Goal: Task Accomplishment & Management: Use online tool/utility

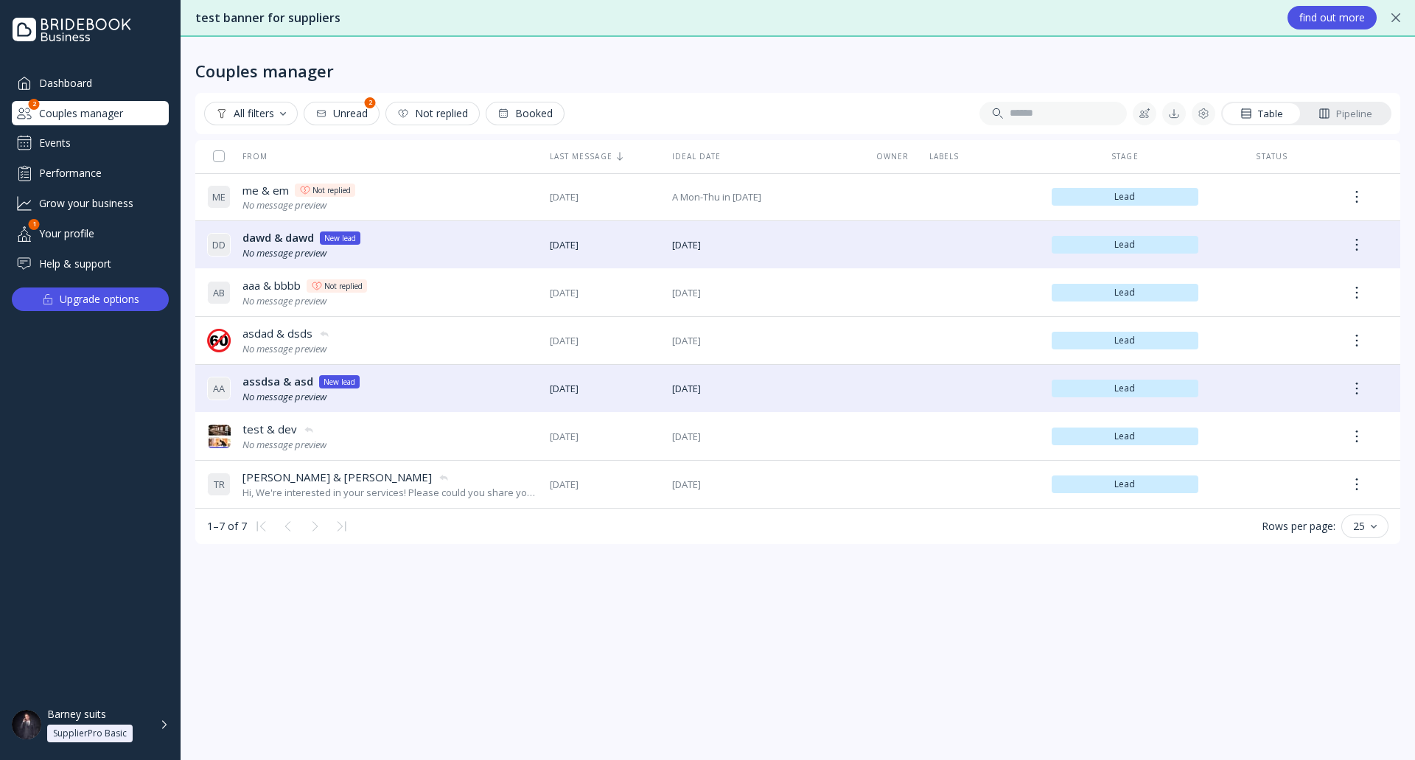
click at [162, 719] on div "Barney suits SupplierPro Basic" at bounding box center [108, 724] width 122 height 35
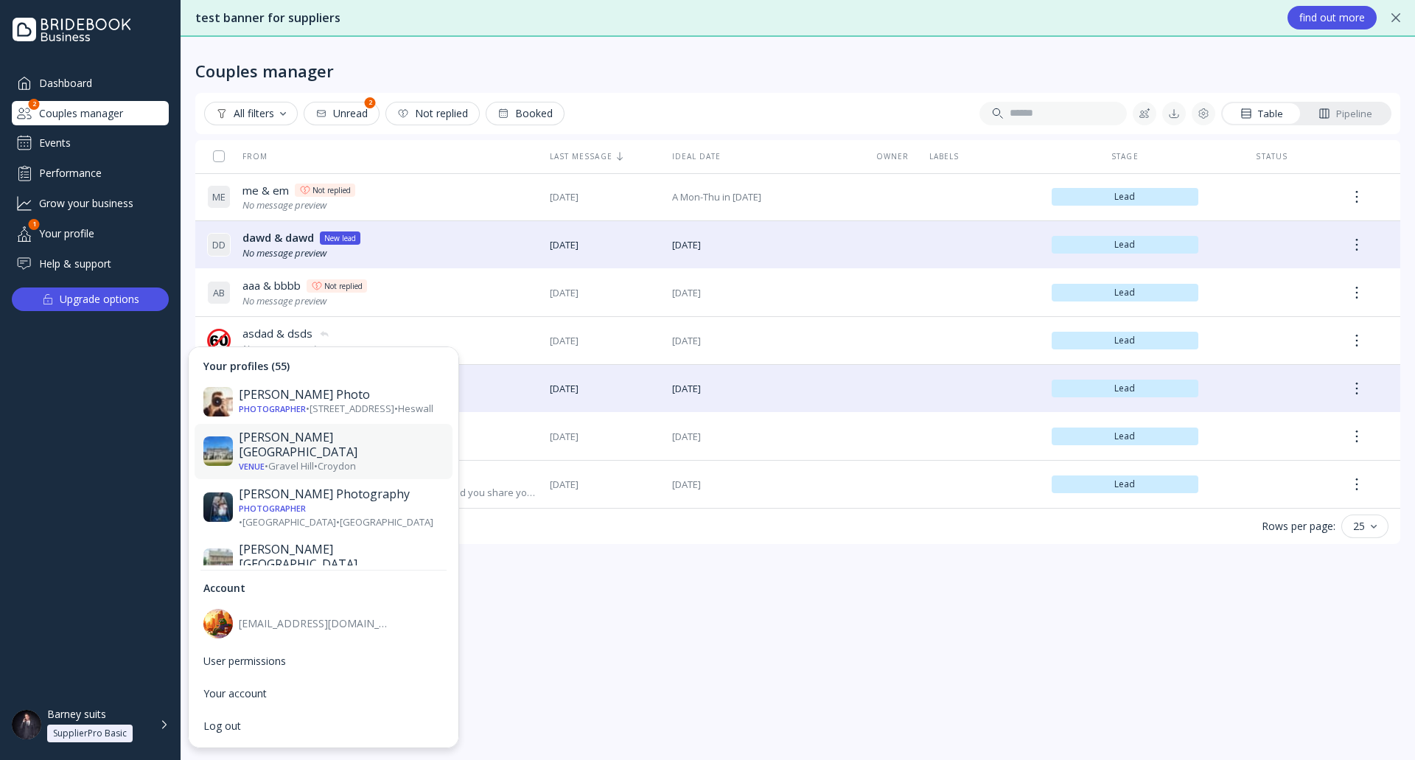
click at [354, 459] on div "Venue • [GEOGRAPHIC_DATA] • [GEOGRAPHIC_DATA]" at bounding box center [341, 466] width 205 height 14
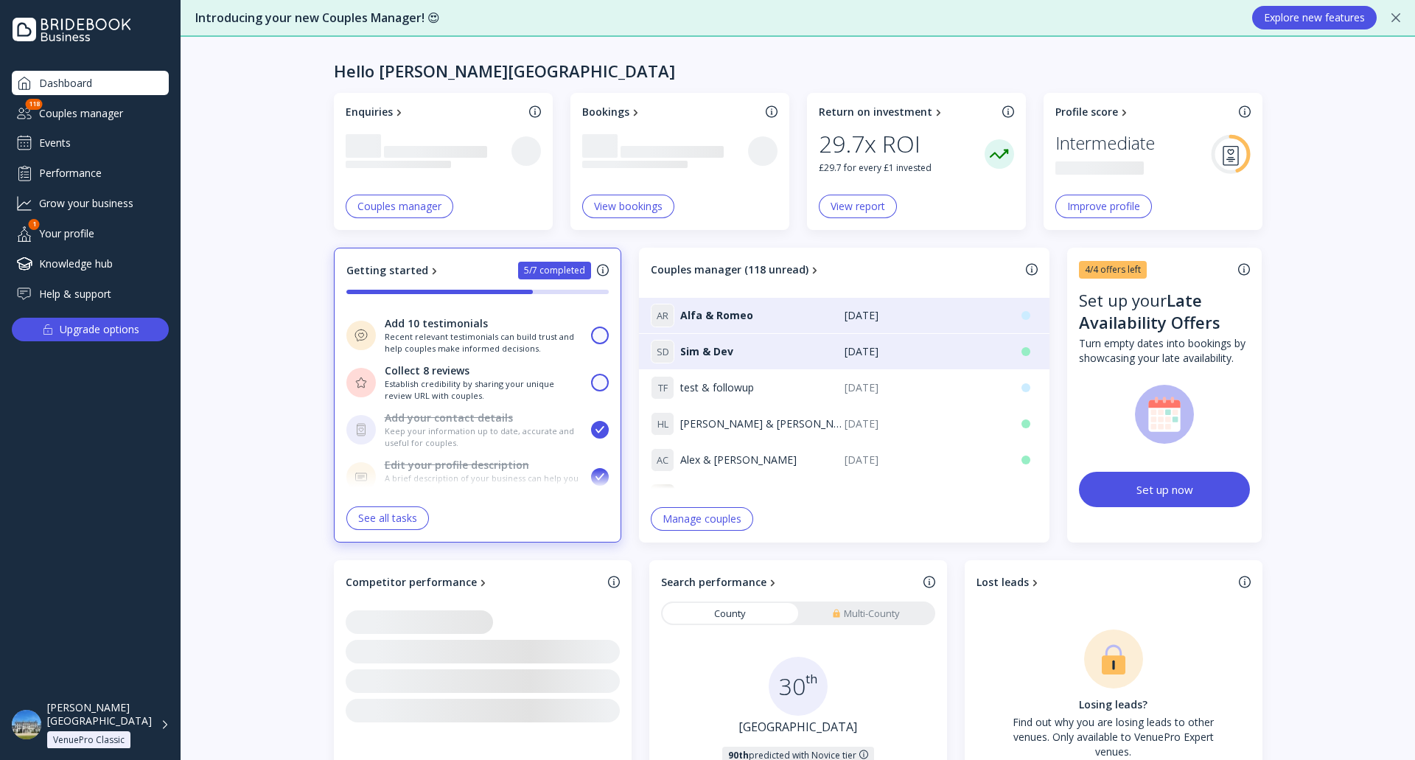
click at [133, 139] on div "Events" at bounding box center [90, 143] width 157 height 24
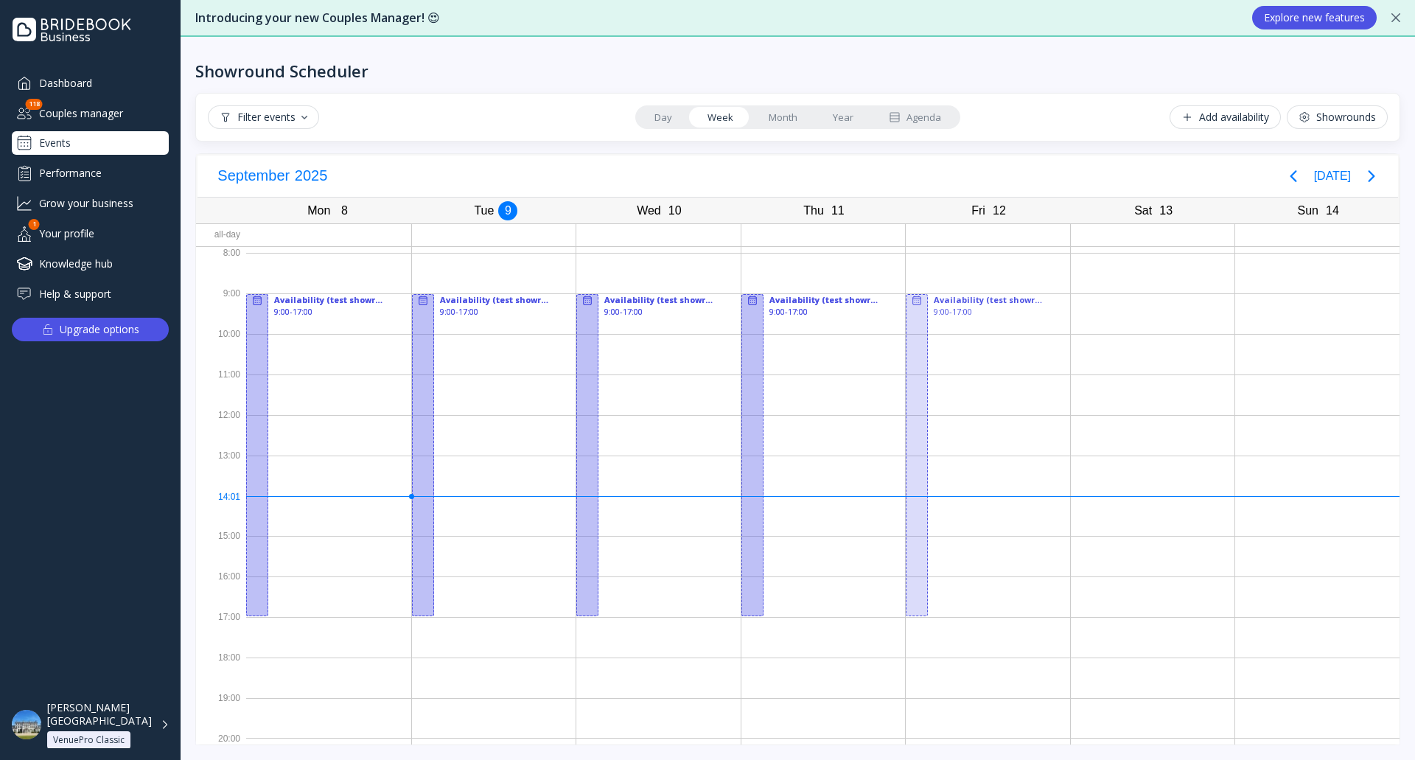
click at [169, 717] on div "[PERSON_NAME][GEOGRAPHIC_DATA] VenuePro Classic" at bounding box center [90, 724] width 181 height 47
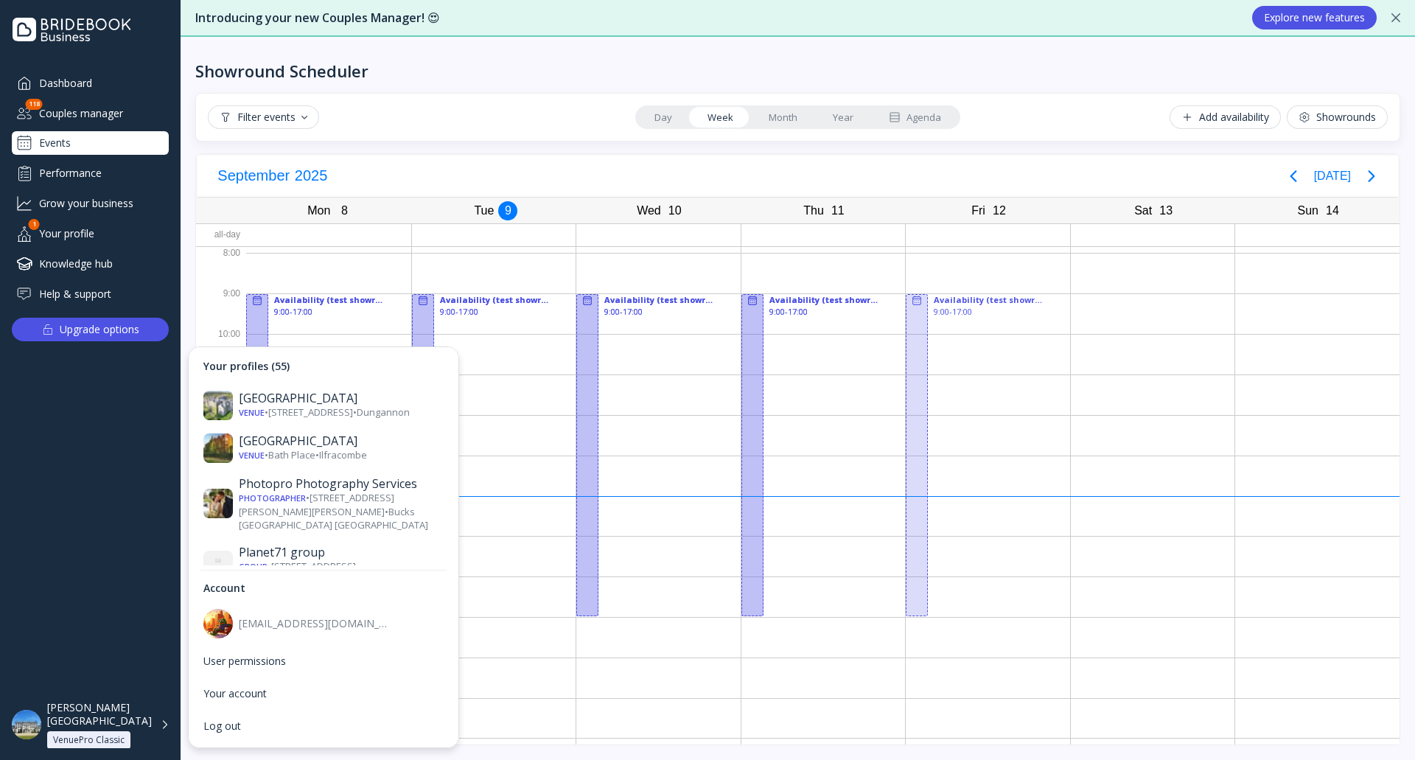
scroll to position [1769, 0]
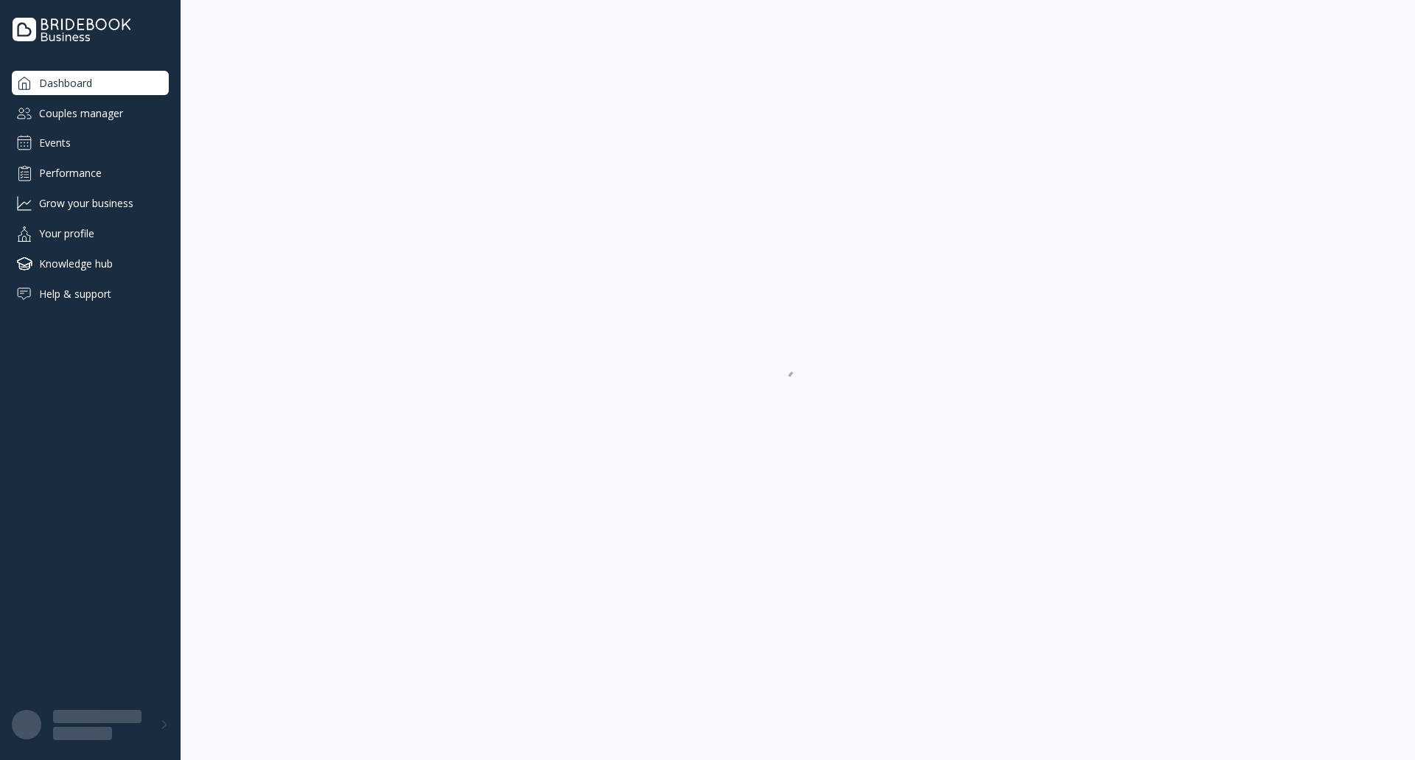
click at [99, 136] on div "Events" at bounding box center [90, 143] width 157 height 24
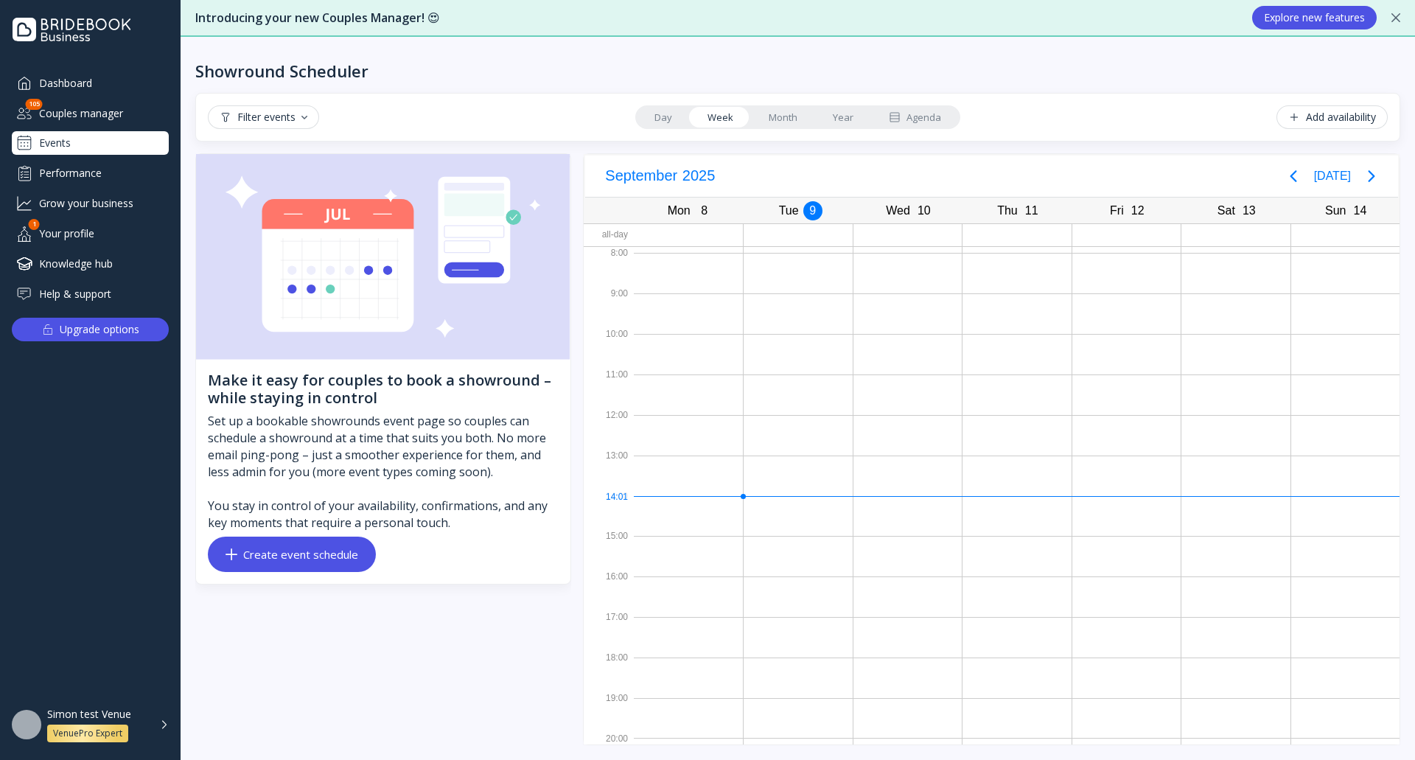
click at [359, 548] on button "Create event schedule" at bounding box center [292, 553] width 168 height 35
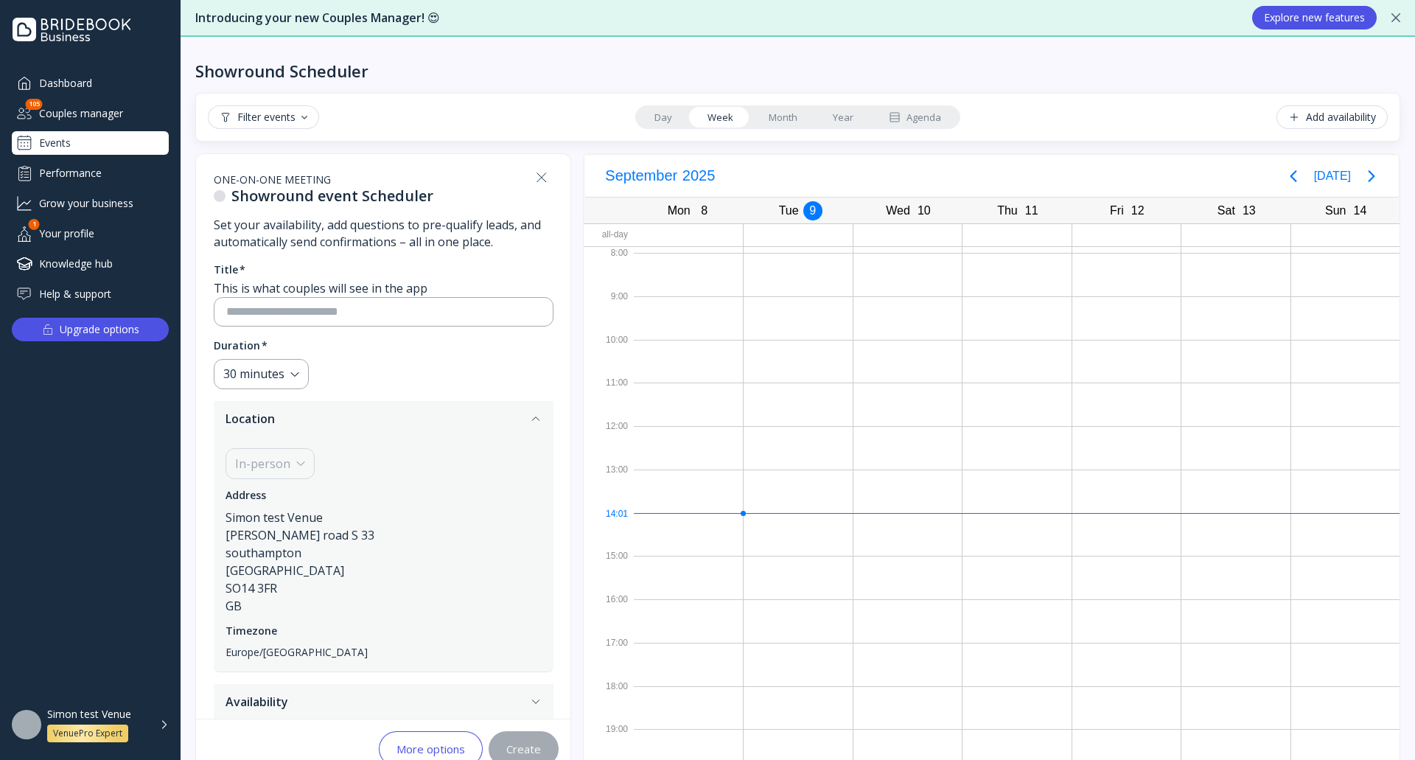
scroll to position [7, 0]
click at [336, 307] on input at bounding box center [383, 310] width 315 height 17
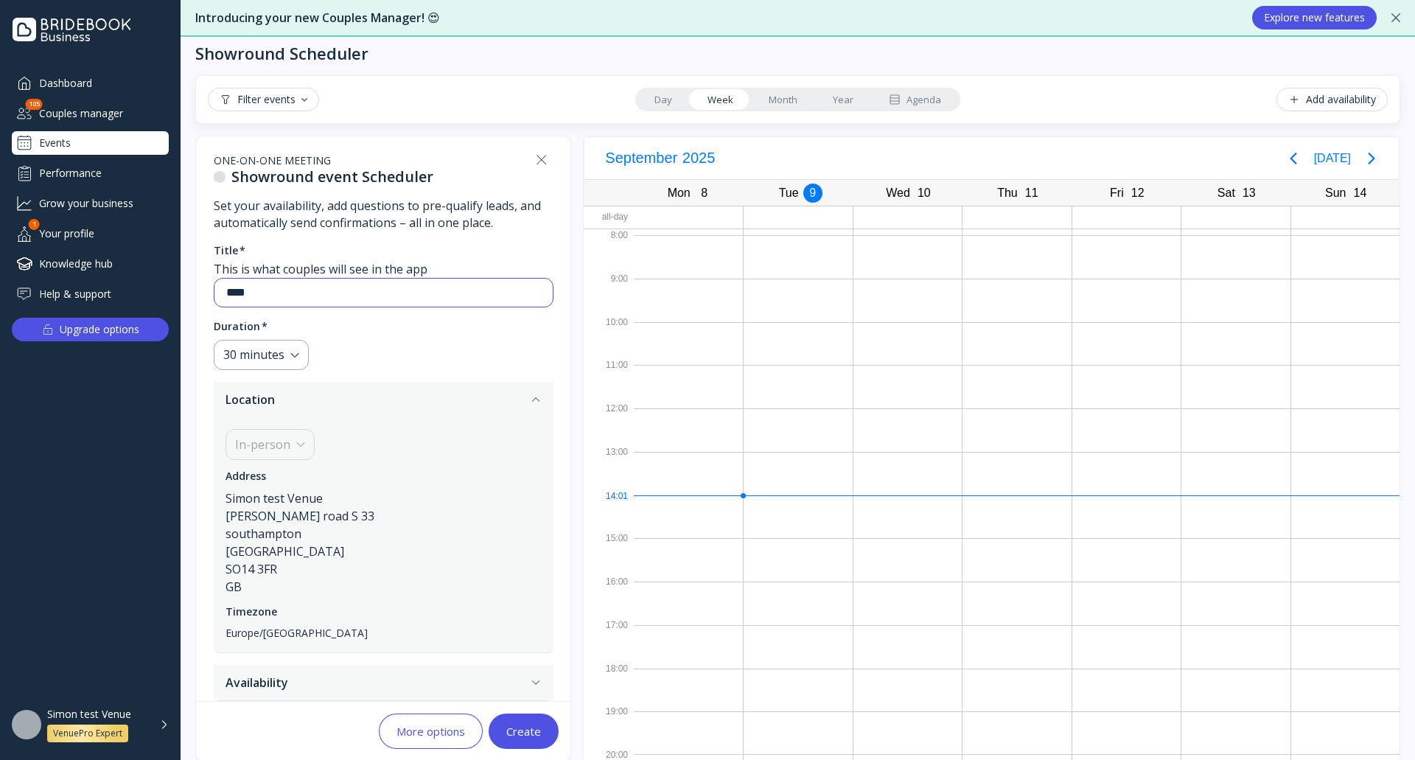
scroll to position [34, 0]
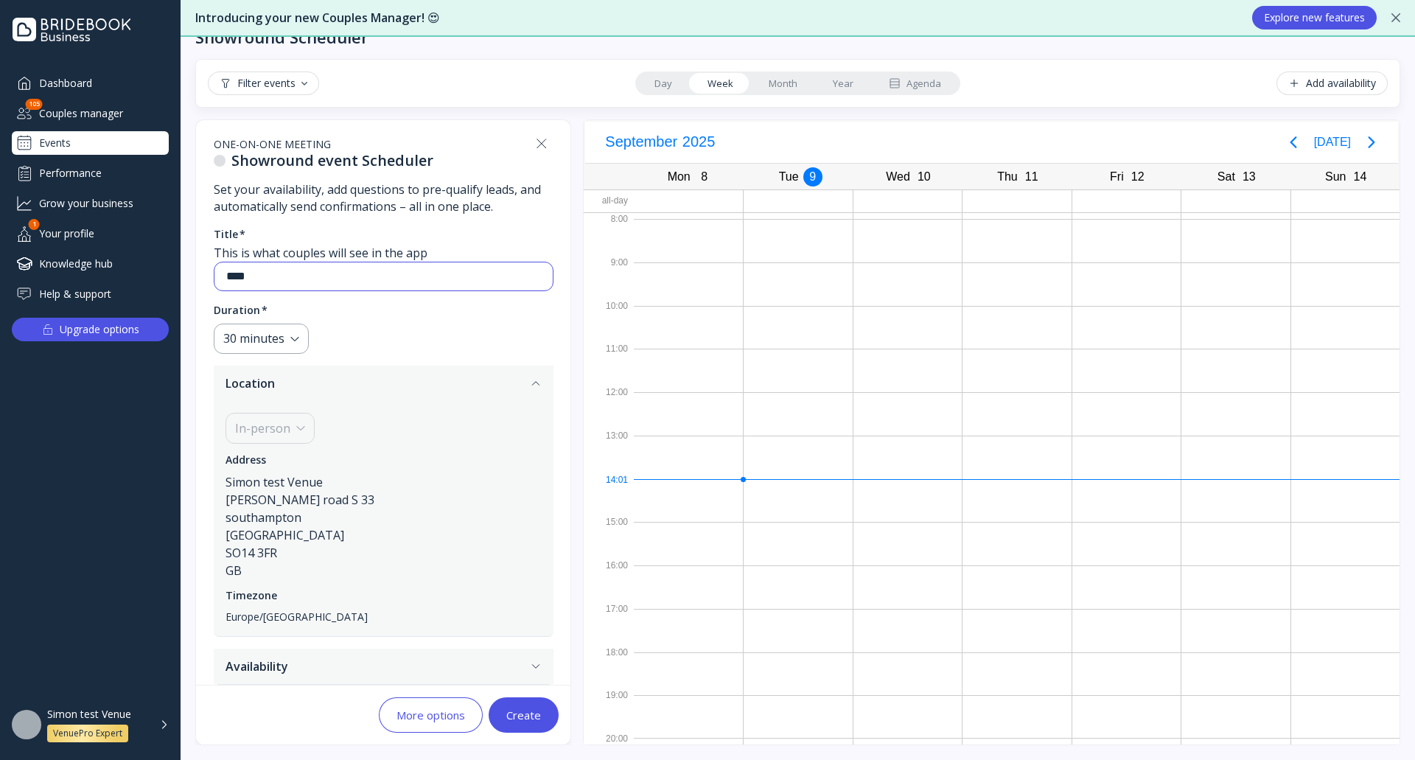
type input "****"
click at [319, 656] on button "Availability" at bounding box center [384, 665] width 340 height 35
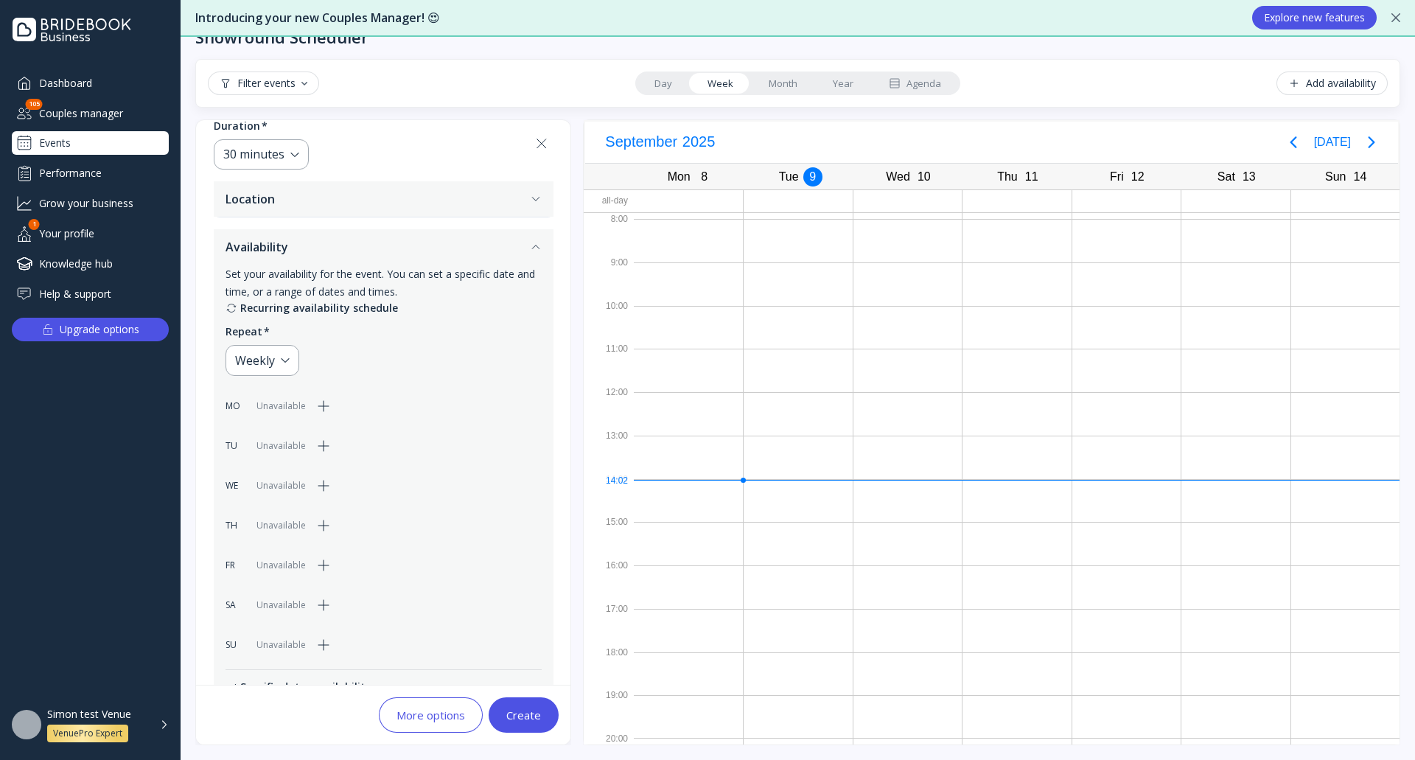
scroll to position [245, 0]
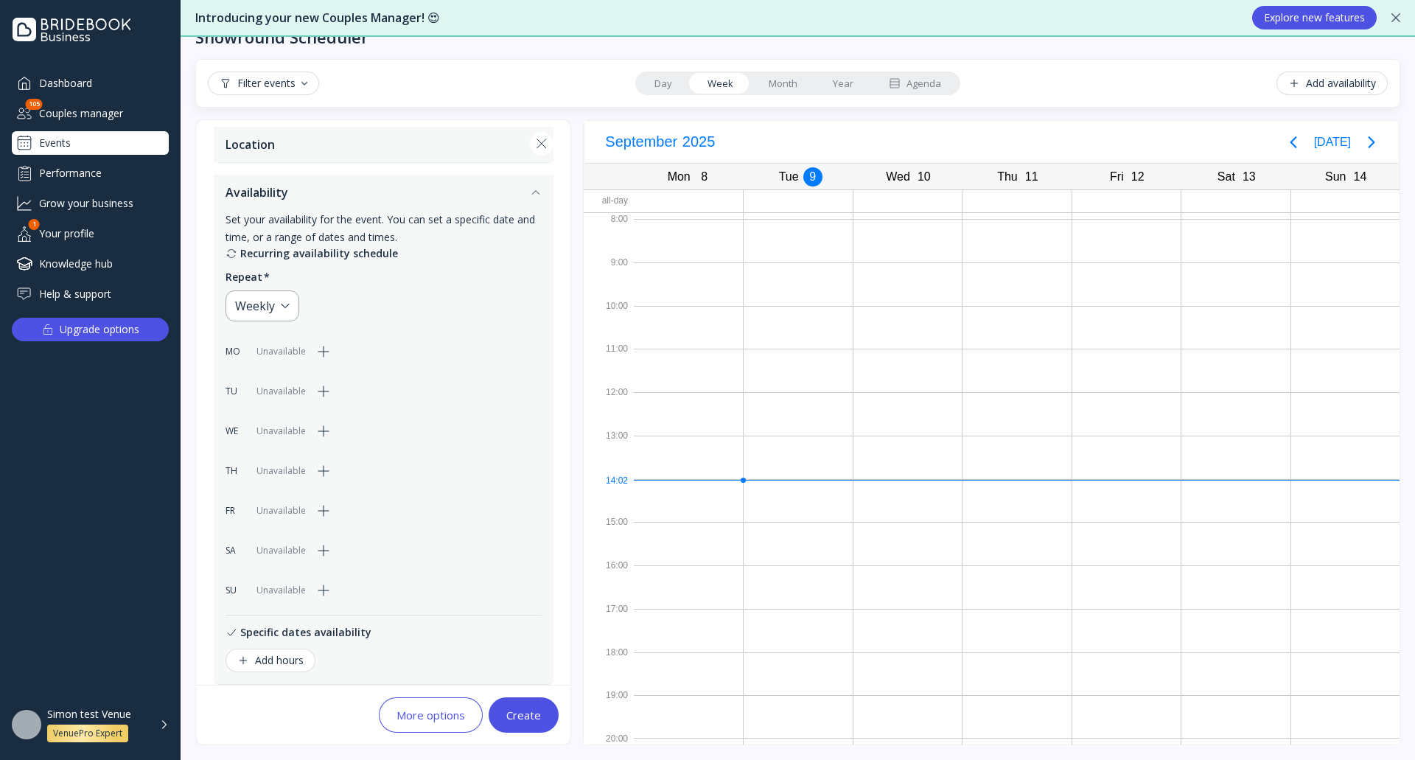
click at [421, 721] on div "More options" at bounding box center [430, 715] width 69 height 12
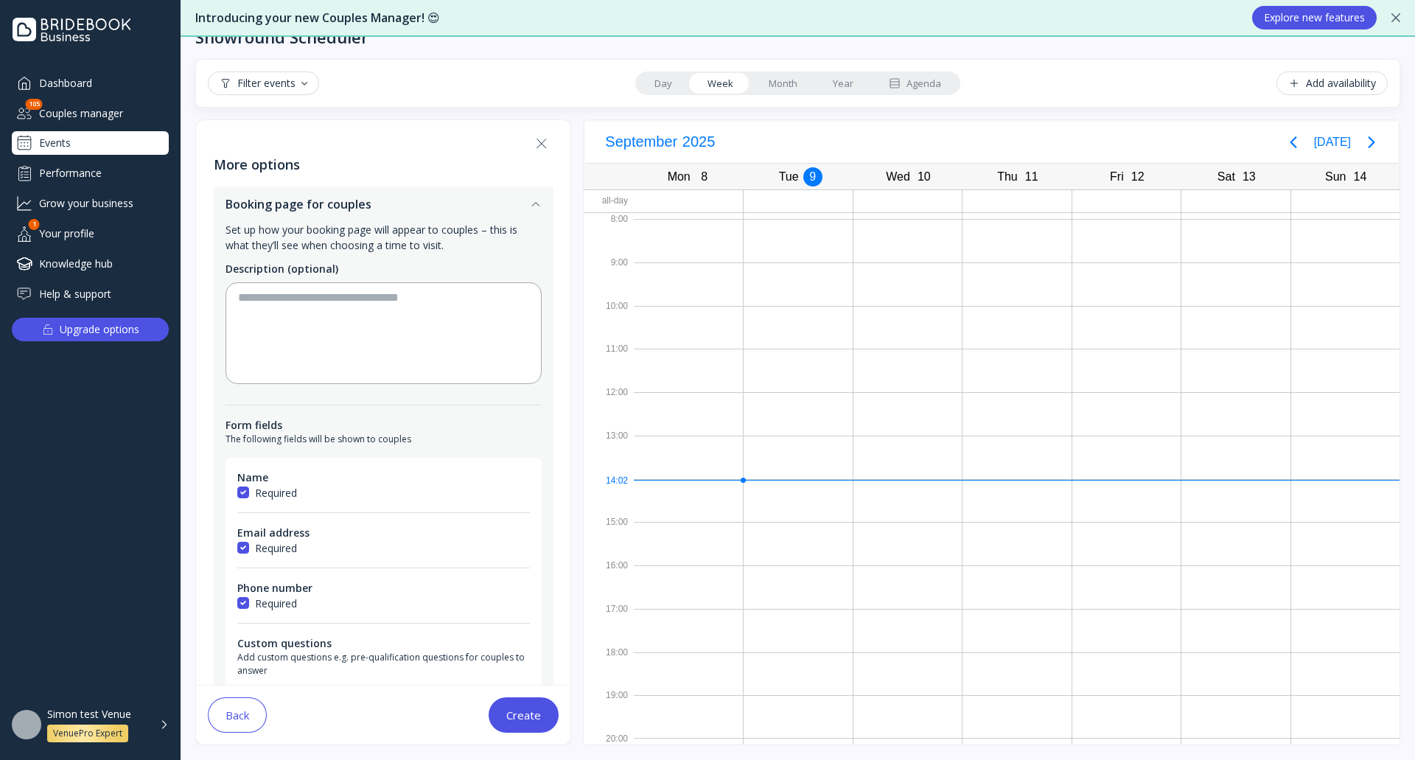
scroll to position [103, 0]
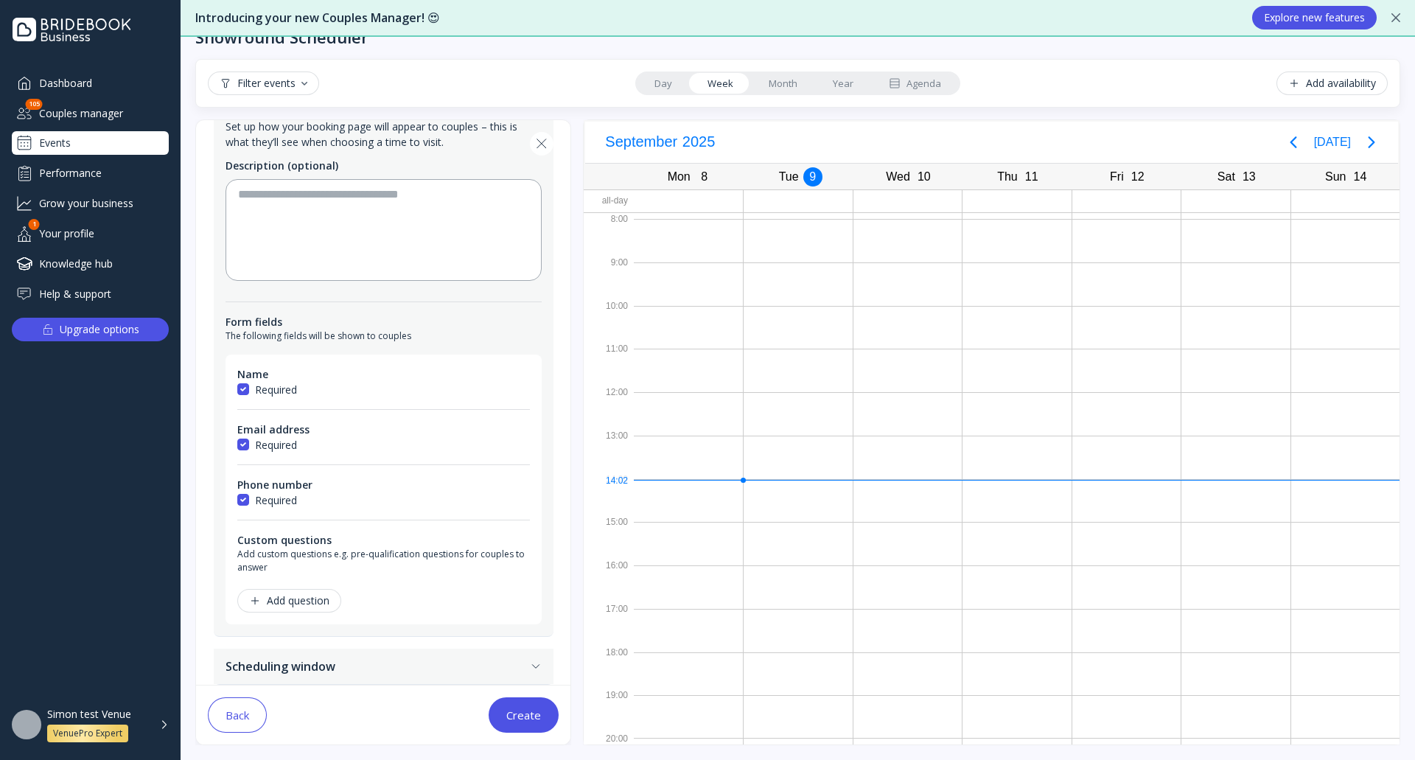
click at [340, 660] on button "Scheduling window" at bounding box center [384, 665] width 340 height 35
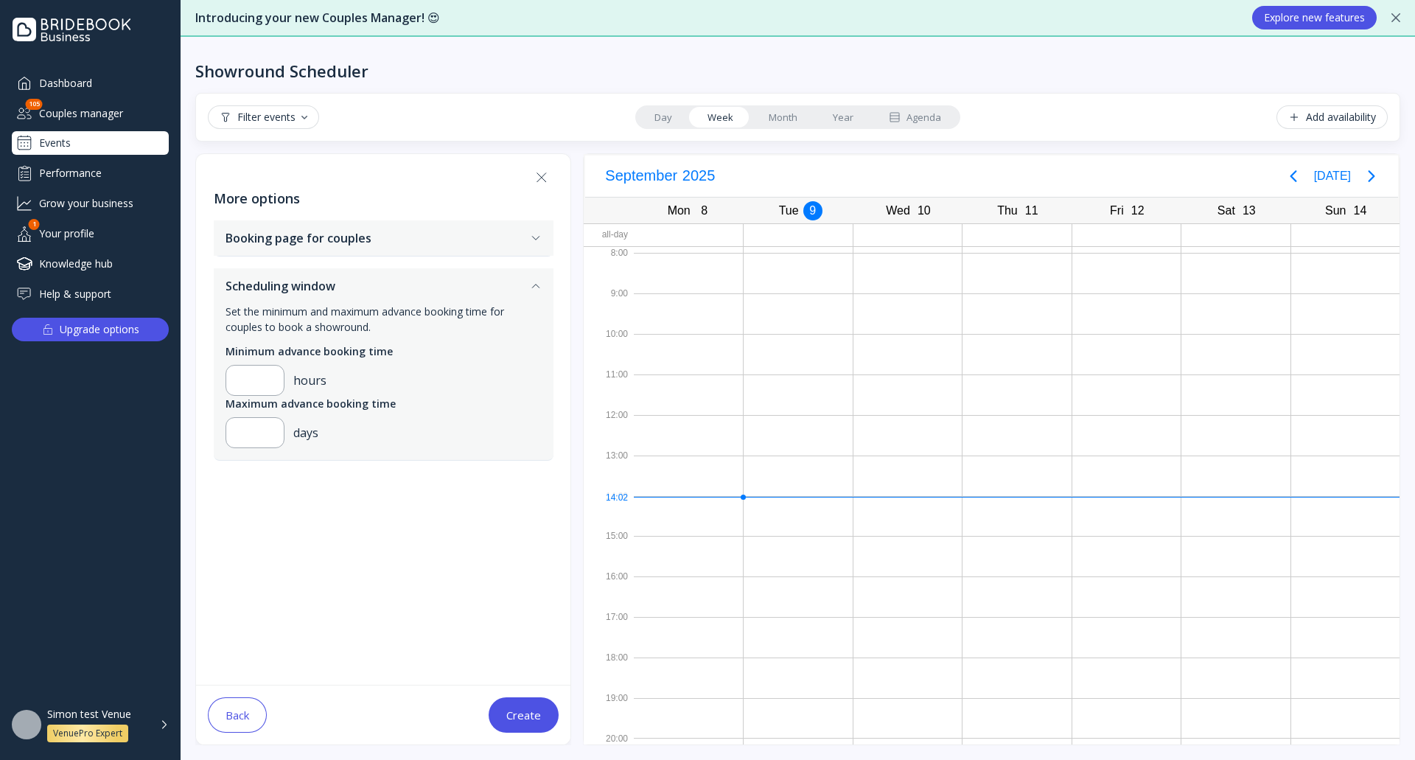
click at [253, 702] on button "Back" at bounding box center [237, 714] width 59 height 35
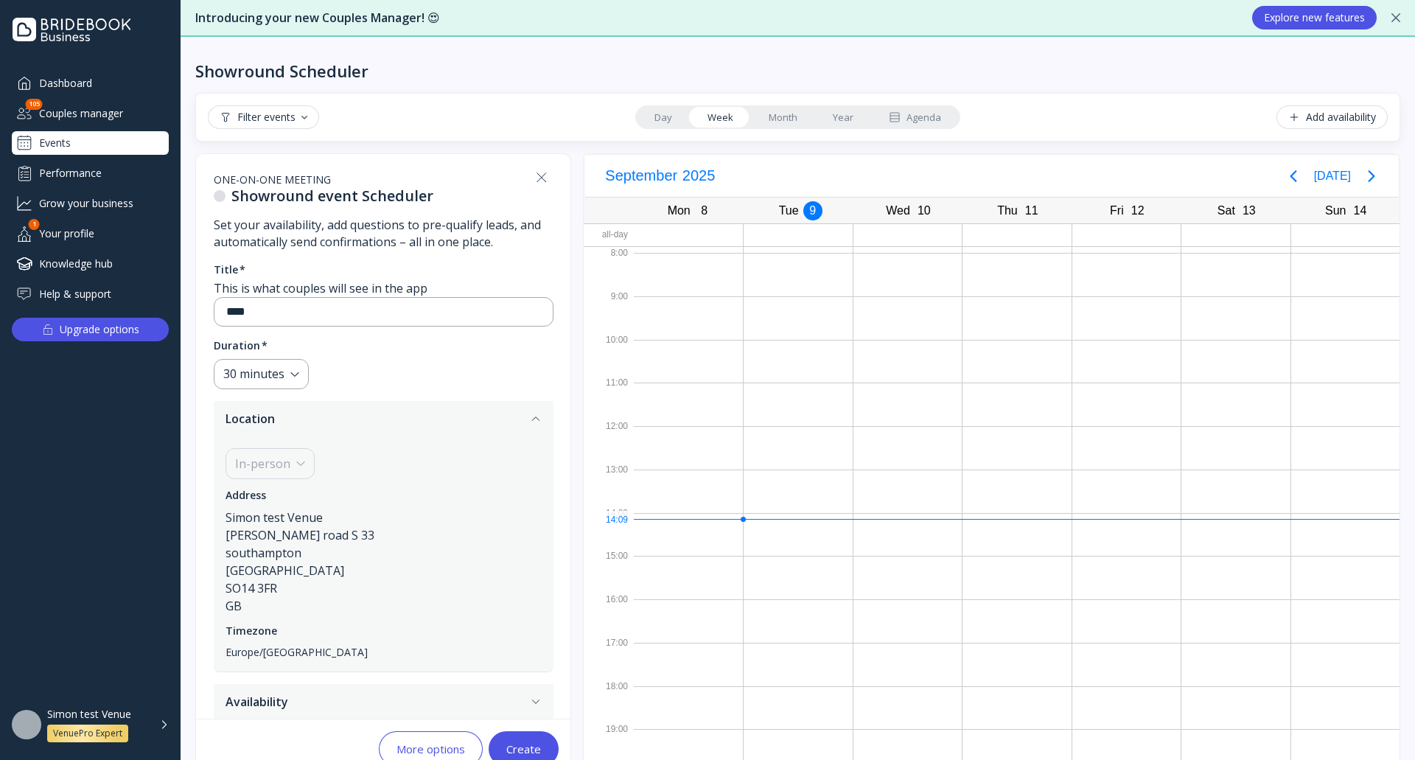
scroll to position [7, 0]
drag, startPoint x: 755, startPoint y: 351, endPoint x: 844, endPoint y: 402, distance: 102.3
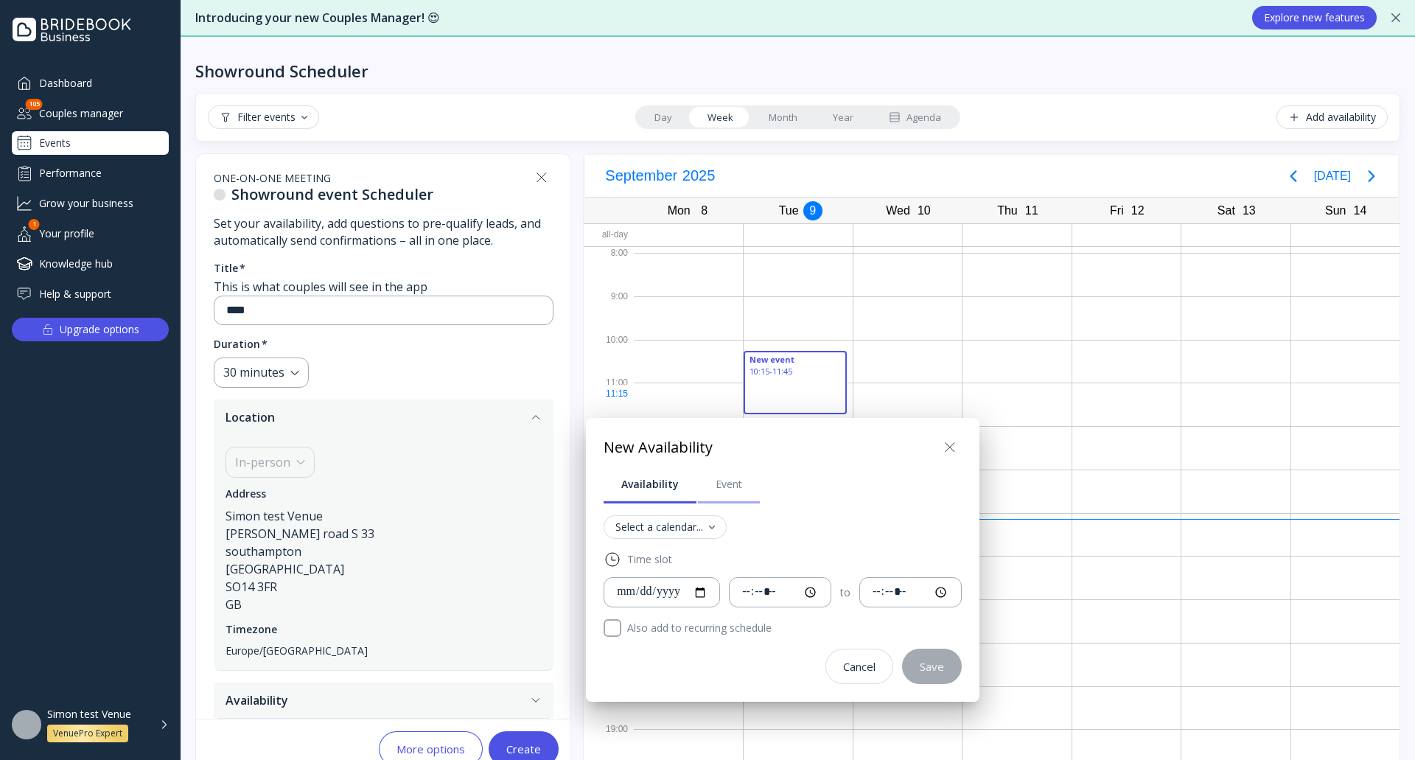
click at [711, 492] on link "Event" at bounding box center [729, 484] width 62 height 38
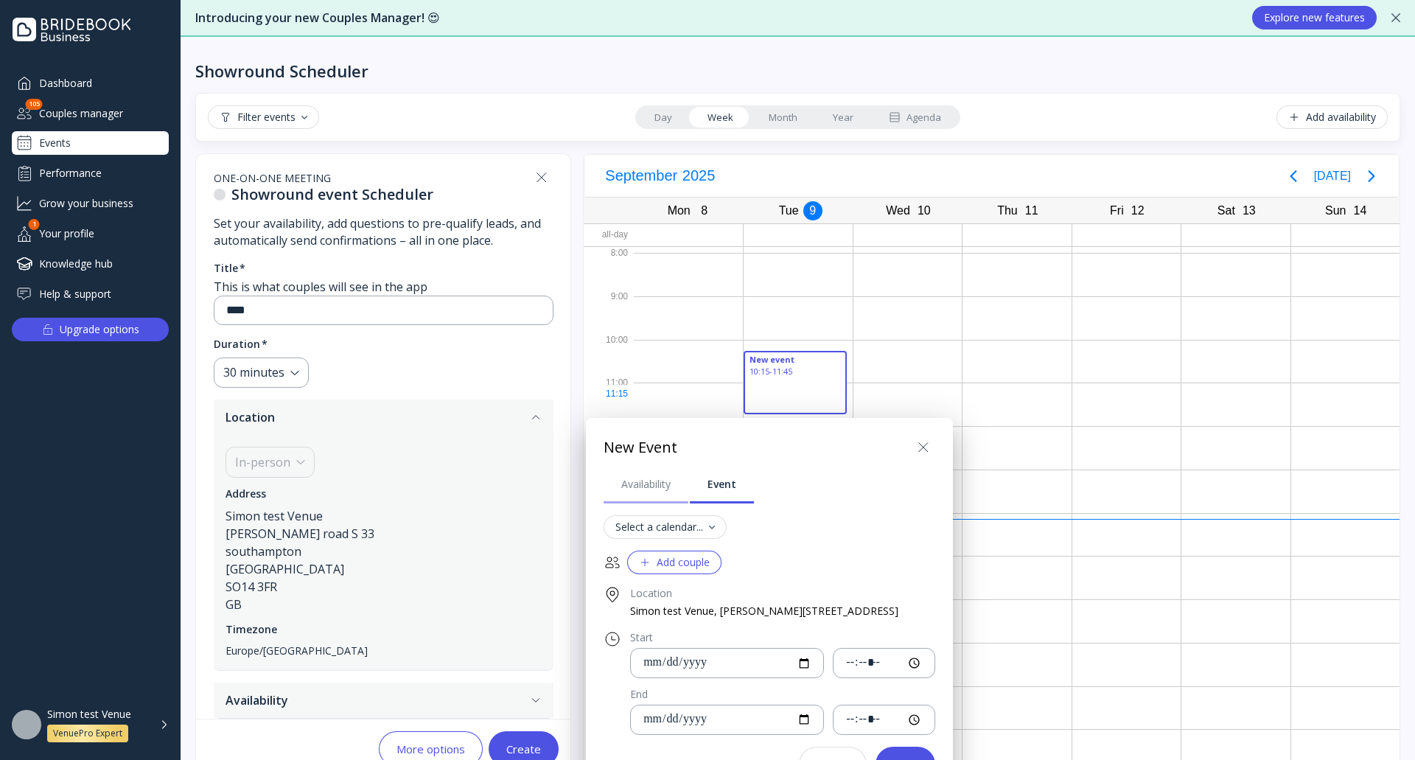
click at [648, 494] on link "Availability" at bounding box center [646, 484] width 85 height 38
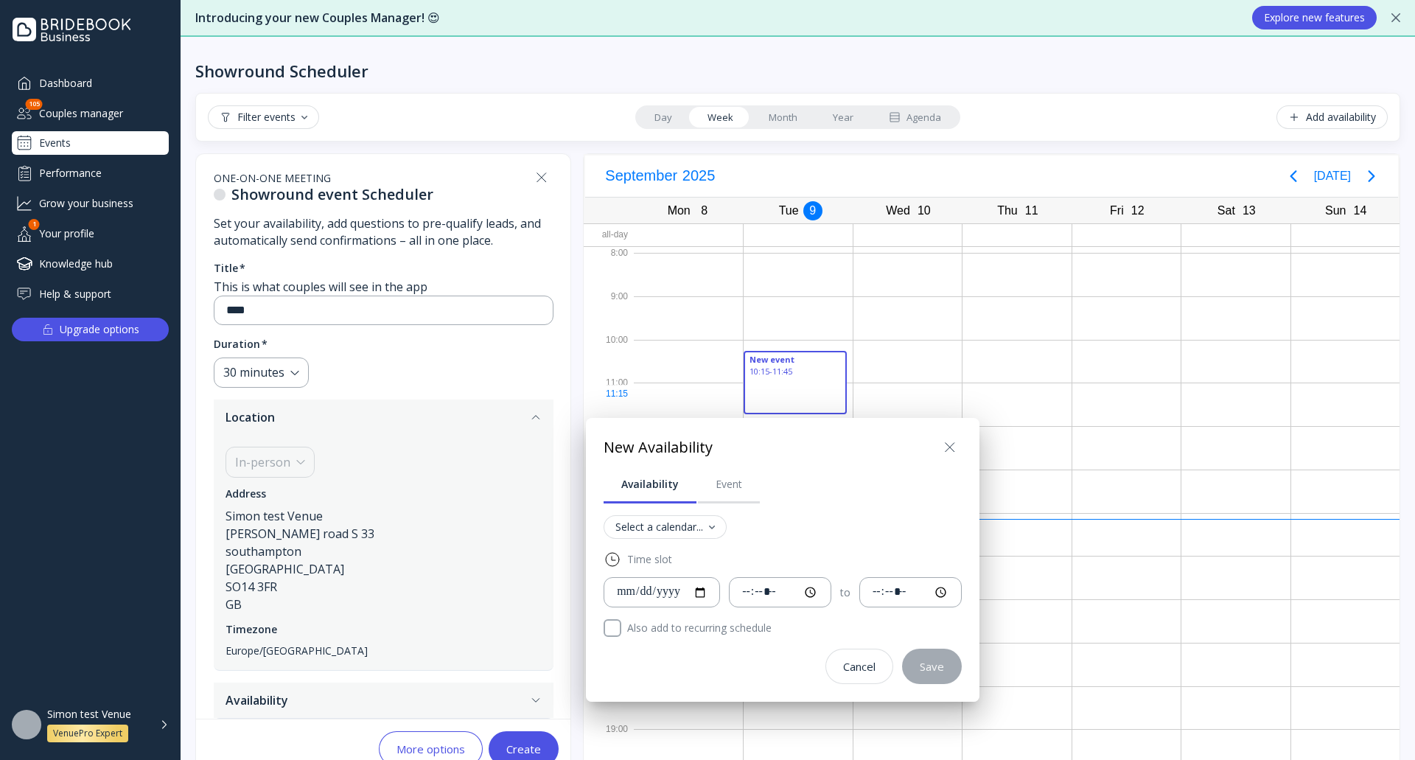
click at [959, 445] on icon at bounding box center [950, 447] width 18 height 18
